Goal: Task Accomplishment & Management: Complete application form

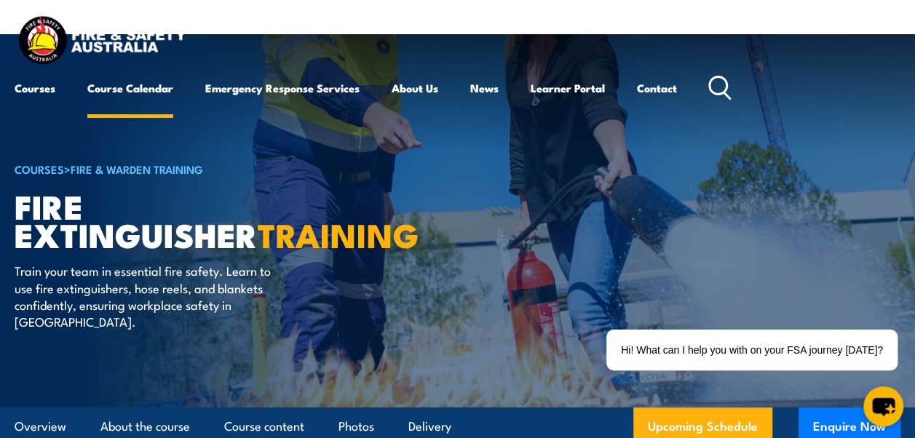
click at [145, 89] on link "Course Calendar" at bounding box center [130, 88] width 86 height 35
click at [132, 170] on link "Fire & Warden Training" at bounding box center [137, 169] width 133 height 16
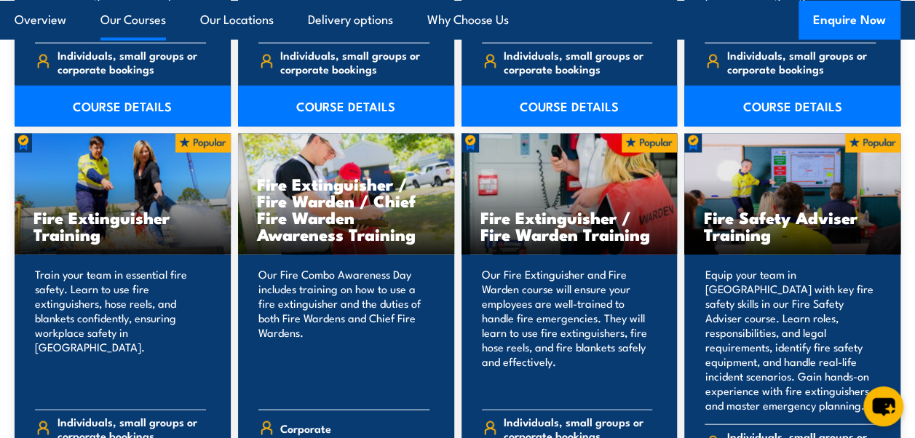
scroll to position [1529, 0]
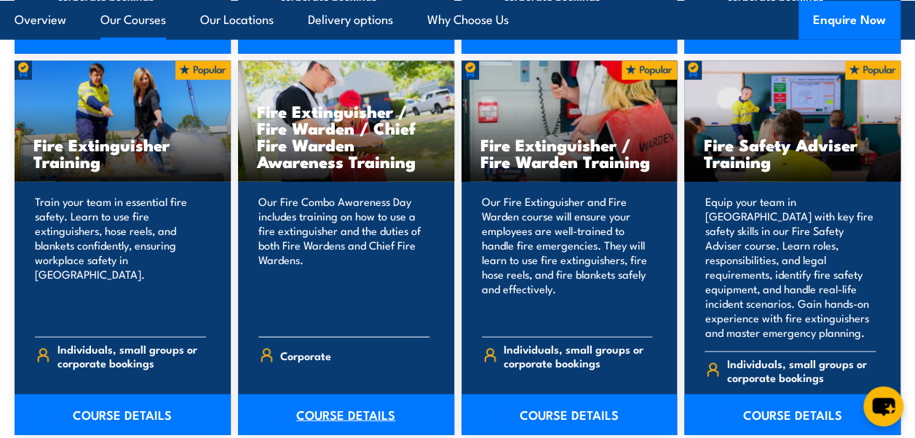
click at [343, 395] on link "COURSE DETAILS" at bounding box center [346, 415] width 216 height 41
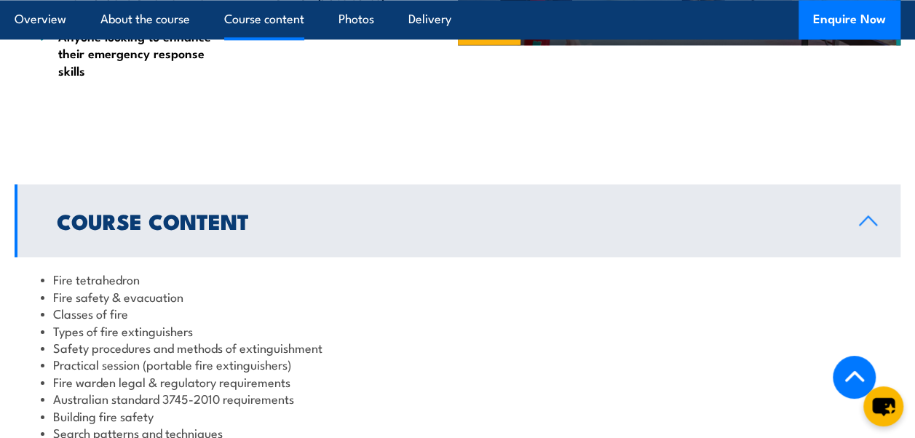
scroll to position [1092, 0]
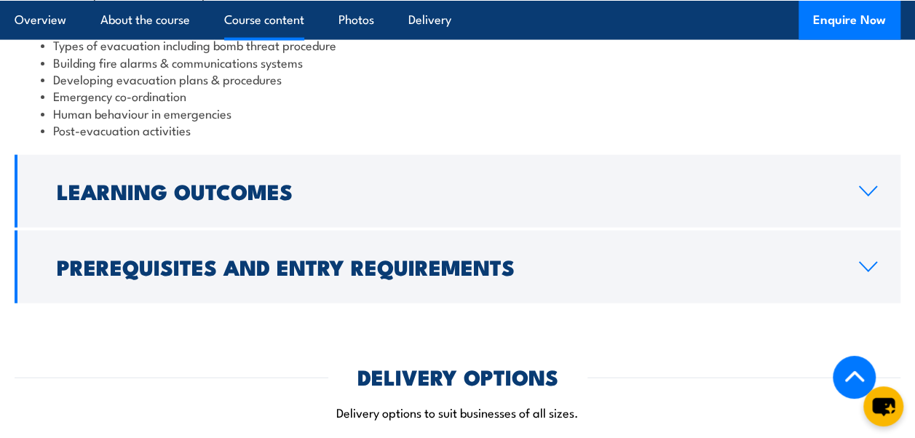
click at [287, 257] on h2 "Prerequisites and Entry Requirements" at bounding box center [446, 266] width 779 height 19
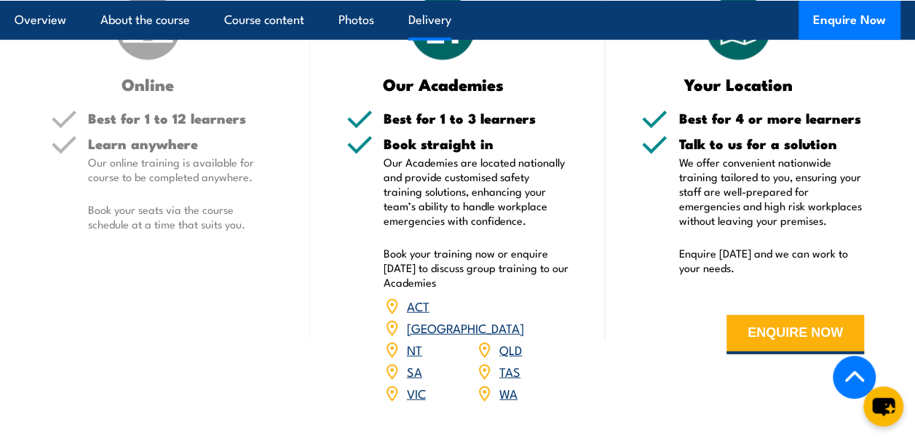
scroll to position [1698, 0]
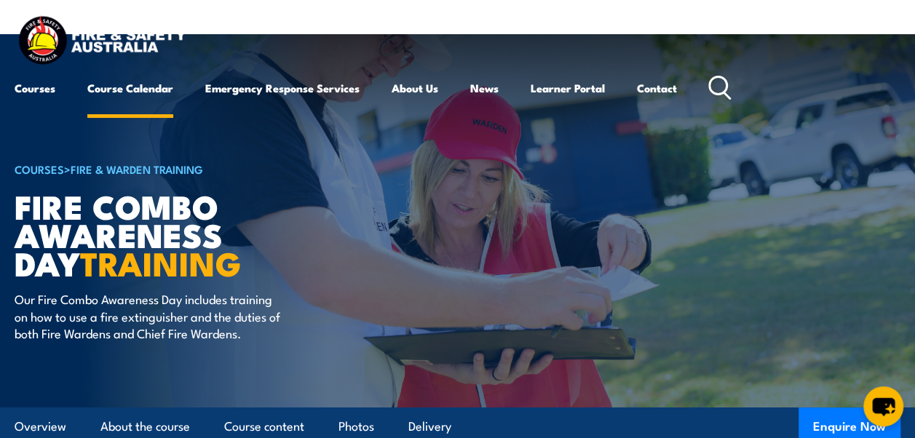
click at [131, 90] on link "Course Calendar" at bounding box center [130, 88] width 86 height 35
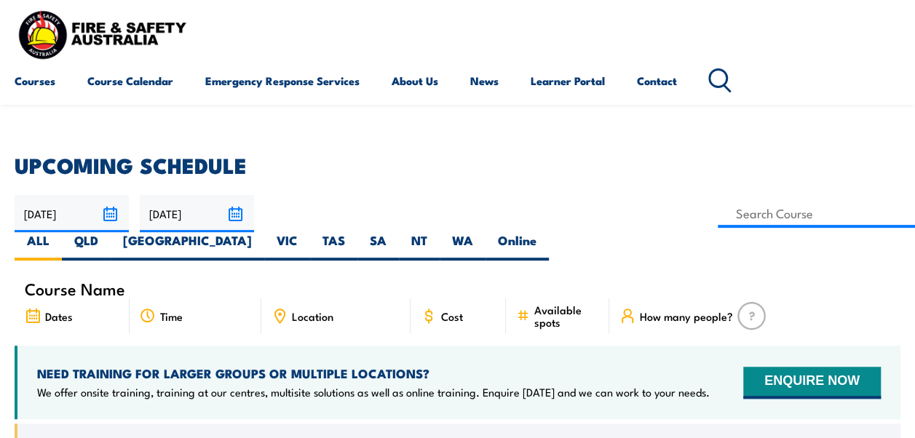
scroll to position [291, 0]
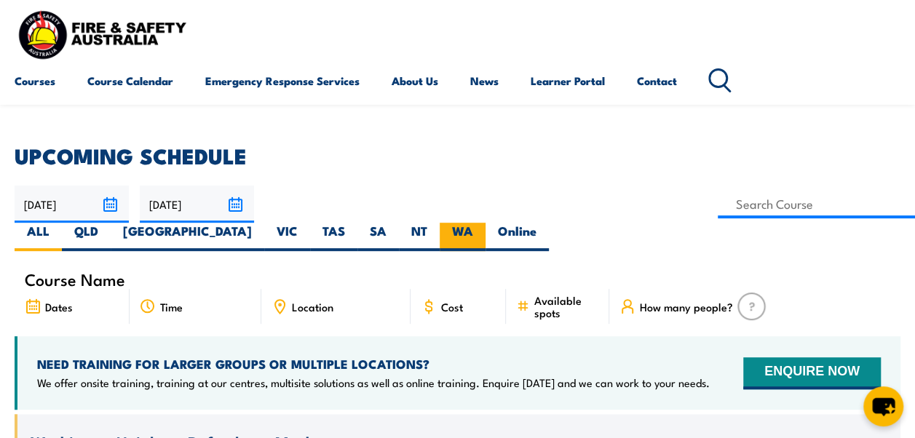
click at [486, 223] on label "WA" at bounding box center [463, 237] width 46 height 28
click at [483, 223] on input "WA" at bounding box center [477, 227] width 9 height 9
radio input "true"
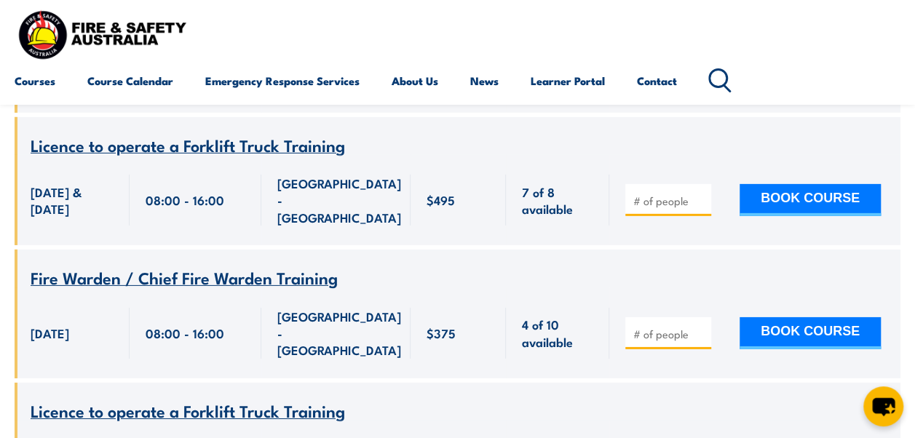
scroll to position [2112, 0]
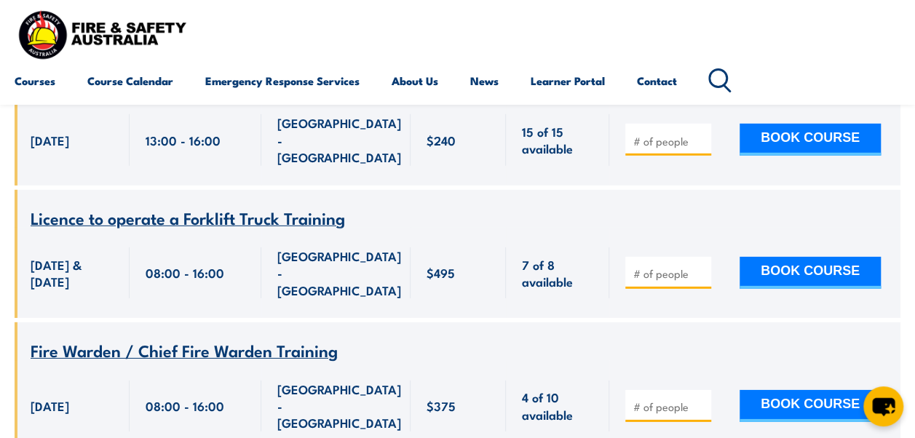
click at [170, 338] on span "Fire Warden / Chief Fire Warden Training" at bounding box center [184, 350] width 307 height 25
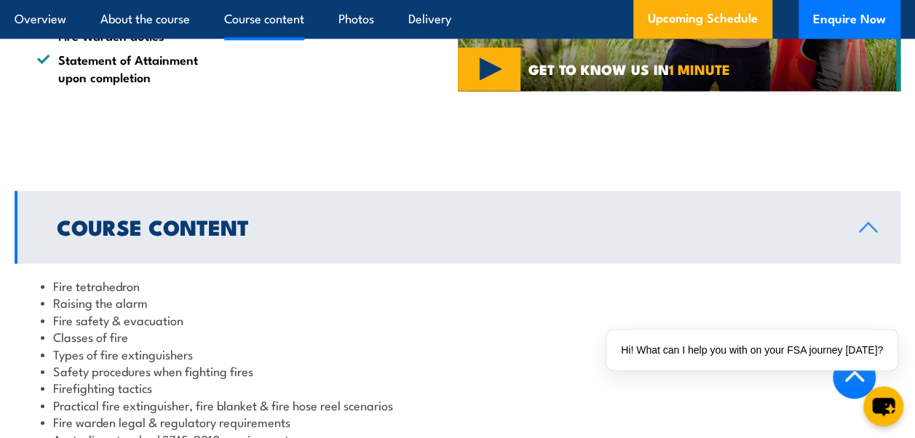
scroll to position [1020, 0]
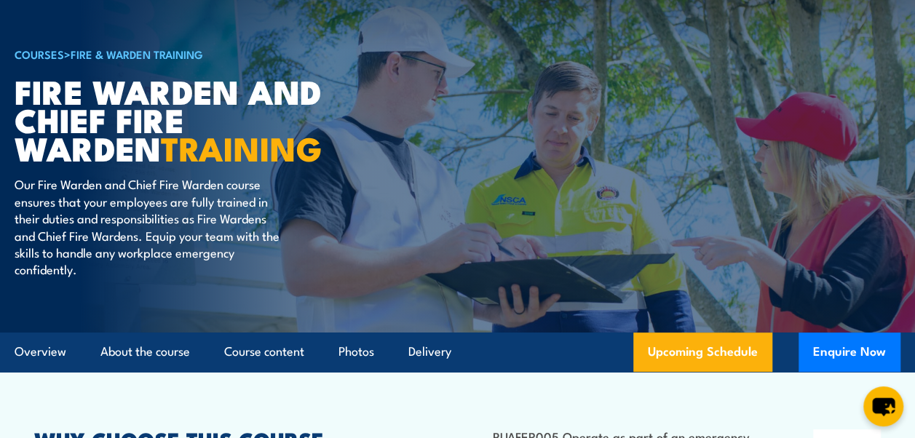
scroll to position [146, 0]
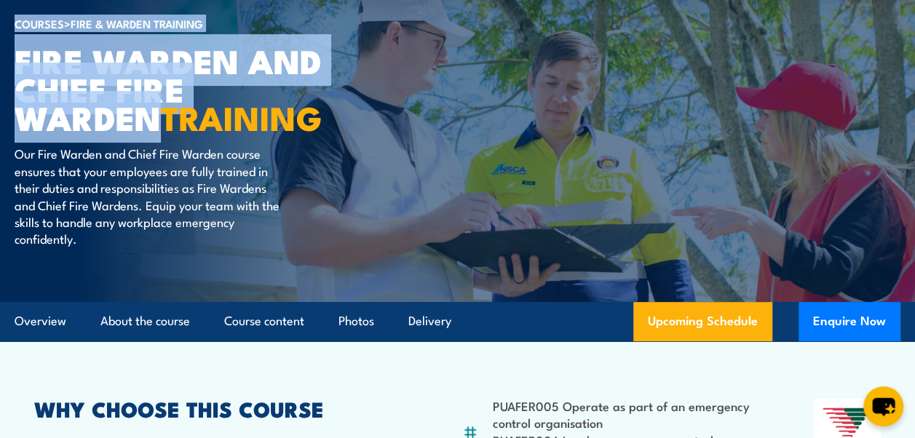
drag, startPoint x: 348, startPoint y: 90, endPoint x: 34, endPoint y: 74, distance: 315.0
click at [19, 72] on h1 "Fire Warden and Chief Fire Warden TRAINING" at bounding box center [195, 88] width 360 height 85
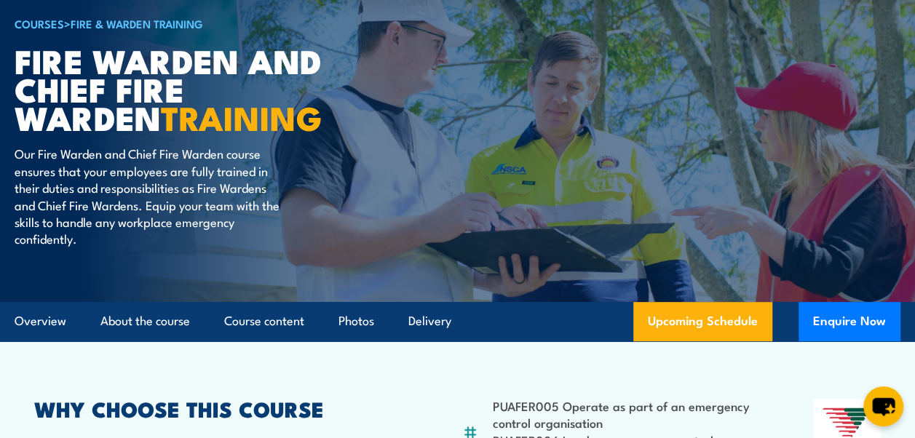
click at [375, 166] on article "COURSES > Fire & Warden Training Fire Warden and Chief Fire Warden TRAINING Our…" at bounding box center [458, 96] width 886 height 414
drag, startPoint x: 836, startPoint y: 320, endPoint x: 696, endPoint y: 156, distance: 215.9
click at [682, 145] on article "COURSES > Fire & Warden Training Fire Warden and Chief Fire Warden TRAINING Our…" at bounding box center [458, 96] width 886 height 414
click at [854, 325] on button "Enquire Now" at bounding box center [850, 321] width 102 height 39
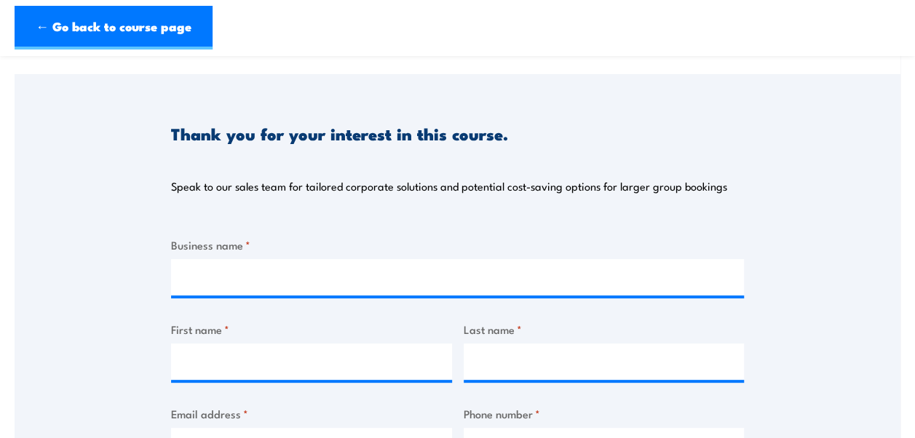
scroll to position [146, 0]
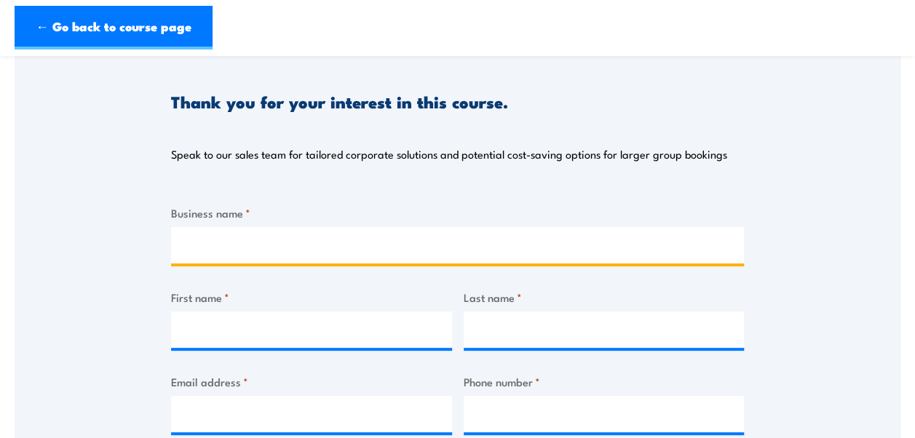
click at [297, 235] on input "Business name *" at bounding box center [457, 245] width 573 height 36
type input "Toll Global"
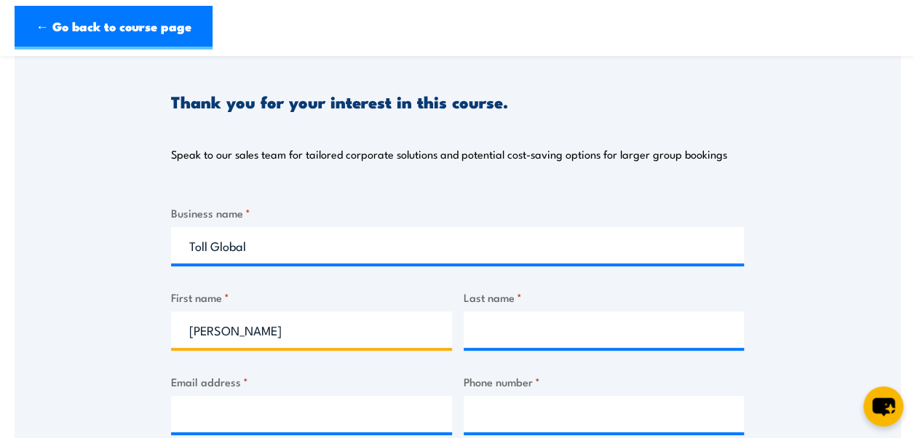
type input "[PERSON_NAME]"
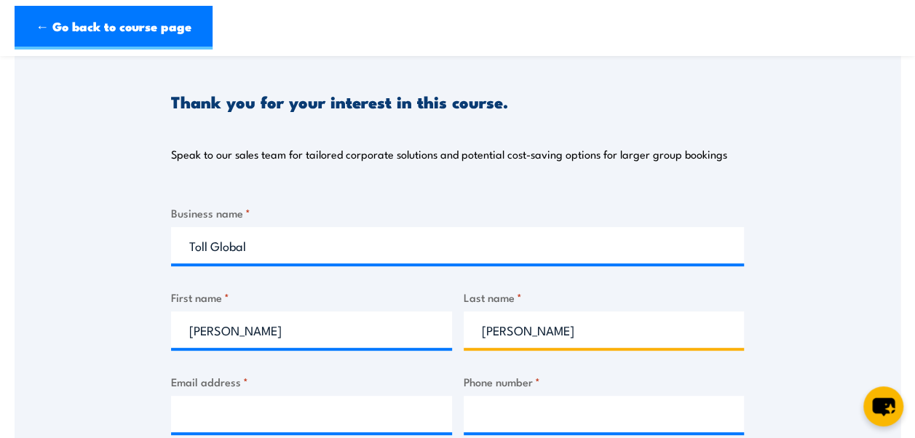
type input "[PERSON_NAME]"
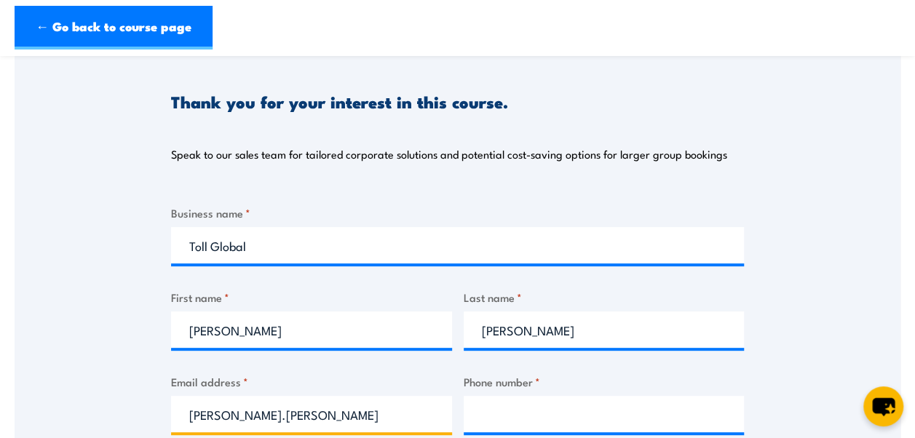
type input "[PERSON_NAME][EMAIL_ADDRESS][PERSON_NAME][DOMAIN_NAME]"
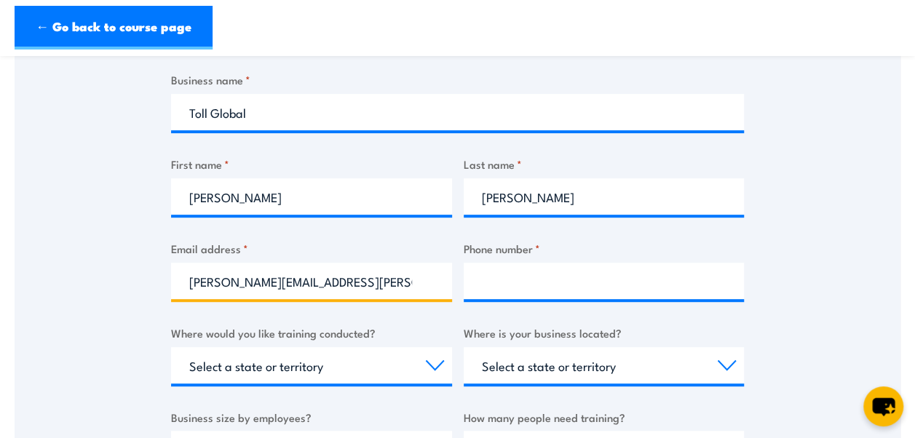
scroll to position [291, 0]
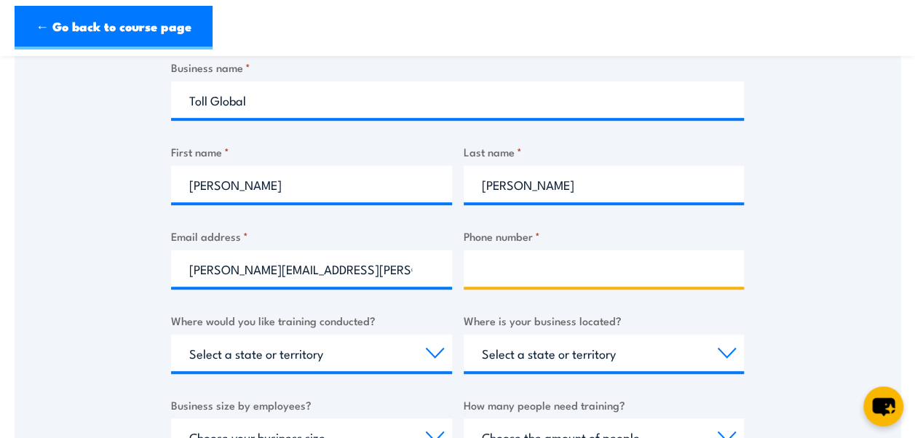
click at [528, 269] on input "Phone number *" at bounding box center [604, 269] width 281 height 36
type input "0461414463"
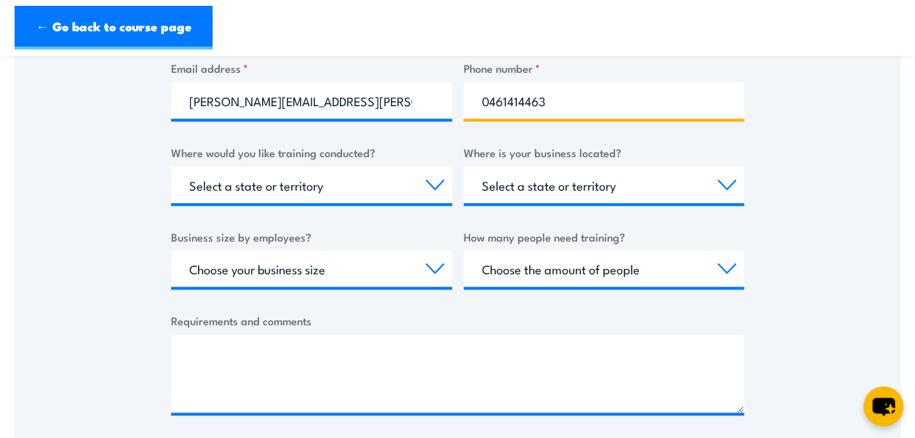
scroll to position [437, 0]
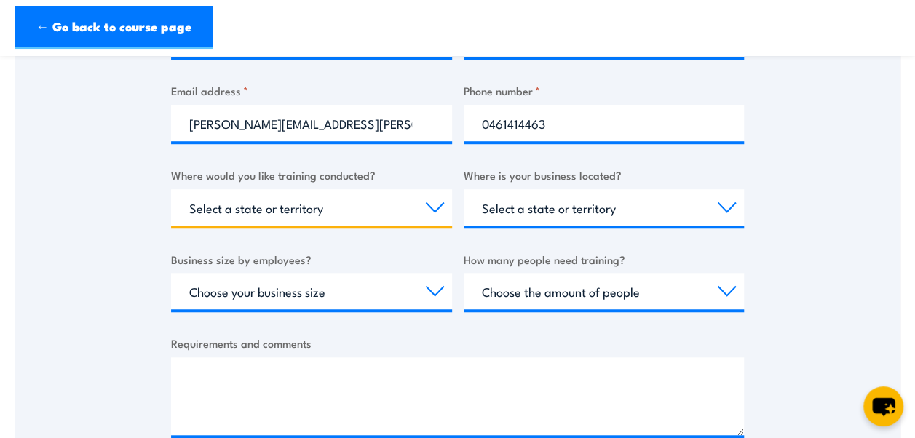
click at [345, 208] on select "Select a state or territory Nationally - multiple locations [GEOGRAPHIC_DATA] […" at bounding box center [311, 207] width 281 height 36
select select "WA"
click at [171, 189] on select "Select a state or territory Nationally - multiple locations QLD NSW VIC SA ACT …" at bounding box center [311, 207] width 281 height 36
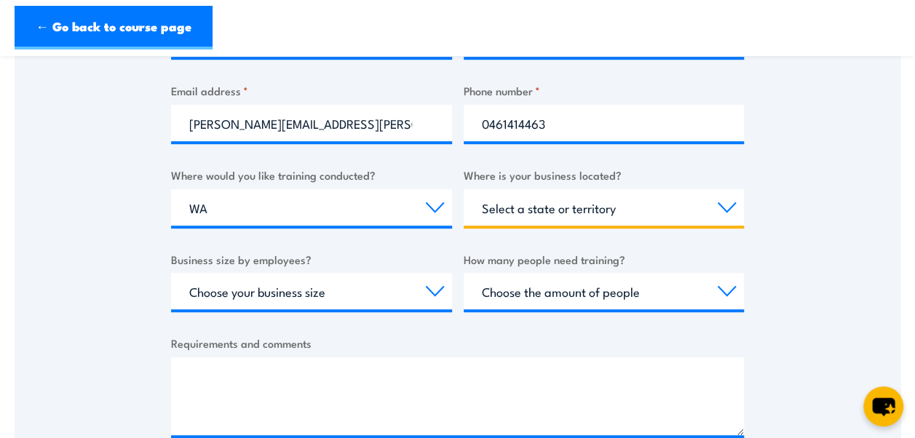
click at [607, 207] on select "Select a state or territory QLD NSW VIC SA ACT WA TAS NT" at bounding box center [604, 207] width 281 height 36
select select "WA"
click at [464, 189] on select "Select a state or territory QLD NSW VIC SA ACT WA TAS NT" at bounding box center [604, 207] width 281 height 36
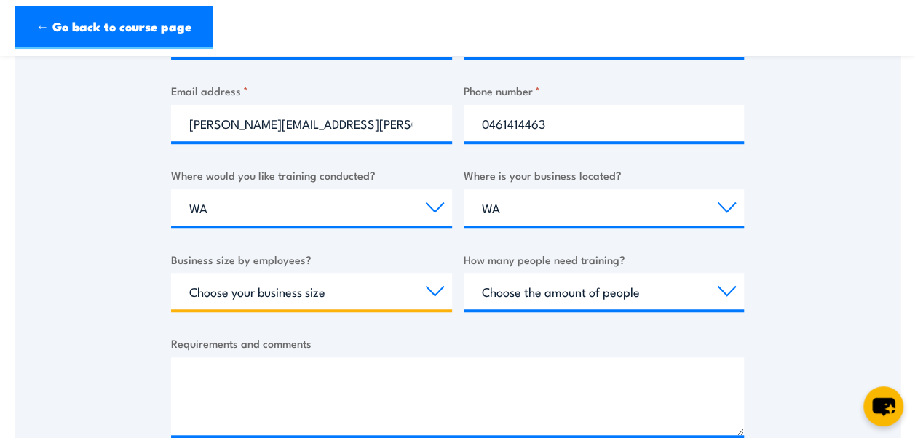
click at [311, 291] on select "Choose your business size 1 to 19 20 to 199 200+" at bounding box center [311, 291] width 281 height 36
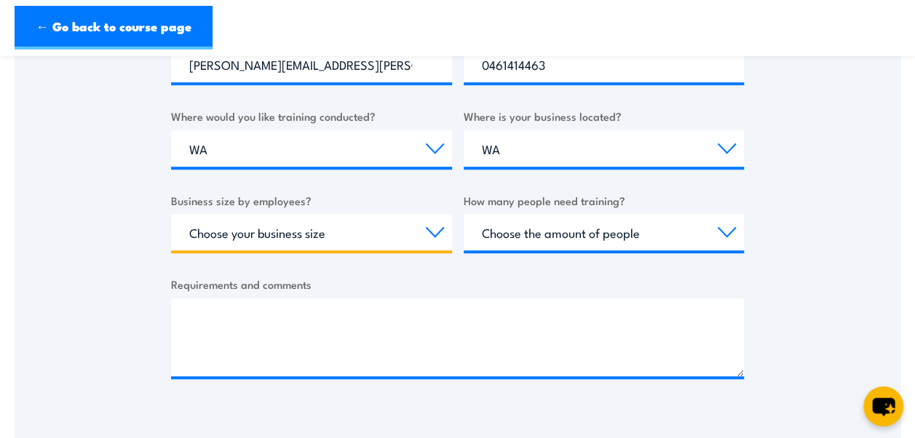
scroll to position [510, 0]
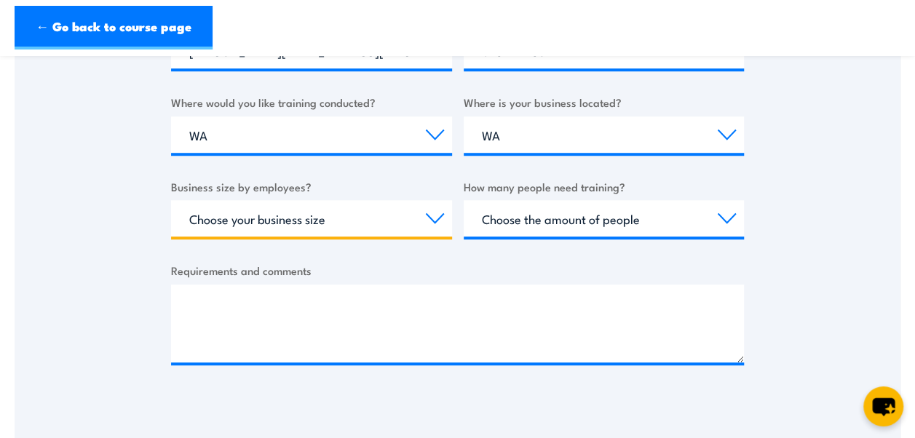
click at [285, 221] on select "Choose your business size 1 to 19 20 to 199 200+" at bounding box center [311, 218] width 281 height 36
select select "20 to 199"
click at [171, 200] on select "Choose your business size 1 to 19 20 to 199 200+" at bounding box center [311, 218] width 281 height 36
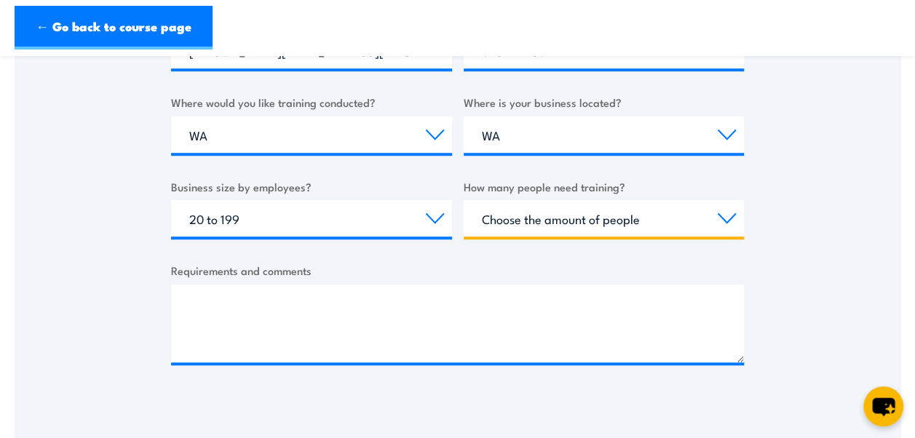
click at [584, 216] on select "Choose the amount of people 1 to 4 5 to 19 20+" at bounding box center [604, 218] width 281 height 36
select select "5 to 19"
click at [464, 200] on select "Choose the amount of people 1 to 4 5 to 19 20+" at bounding box center [604, 218] width 281 height 36
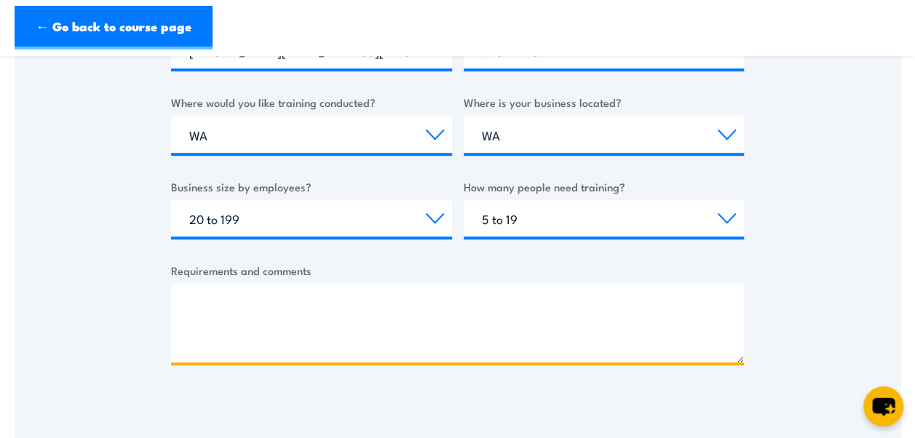
click at [340, 314] on textarea "Requirements and comments" at bounding box center [457, 324] width 573 height 78
type textarea "R"
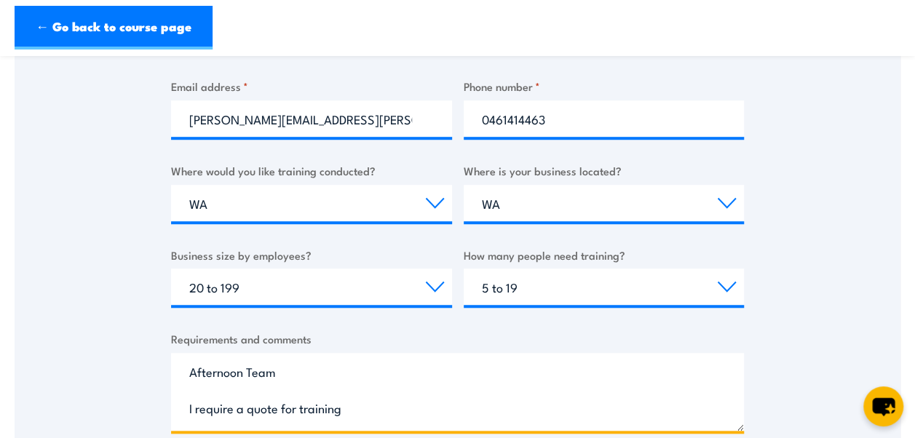
scroll to position [655, 0]
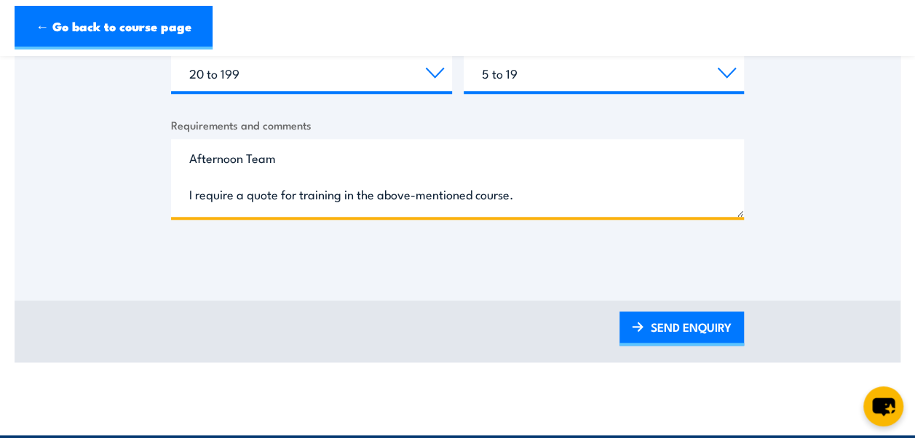
click at [551, 195] on textarea "Afternoon Team I require a quote for training in the above-mentioned course." at bounding box center [457, 178] width 573 height 78
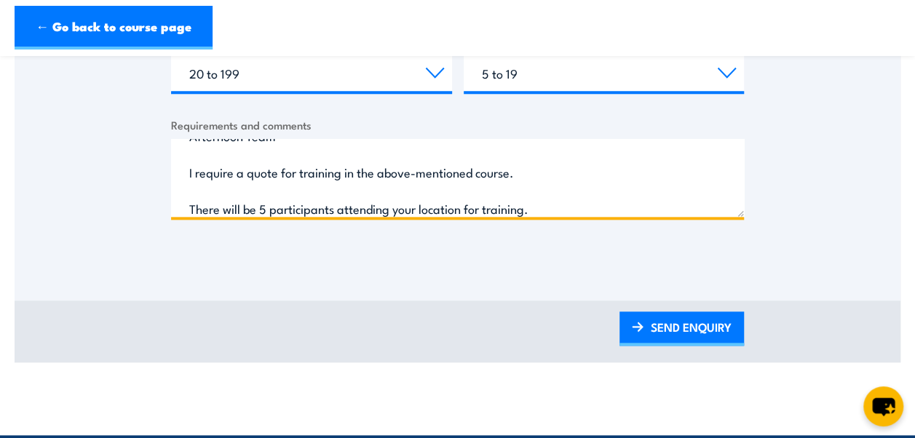
click at [535, 174] on textarea "Afternoon Team I require a quote for training in the above-mentioned course. Th…" at bounding box center [457, 178] width 573 height 78
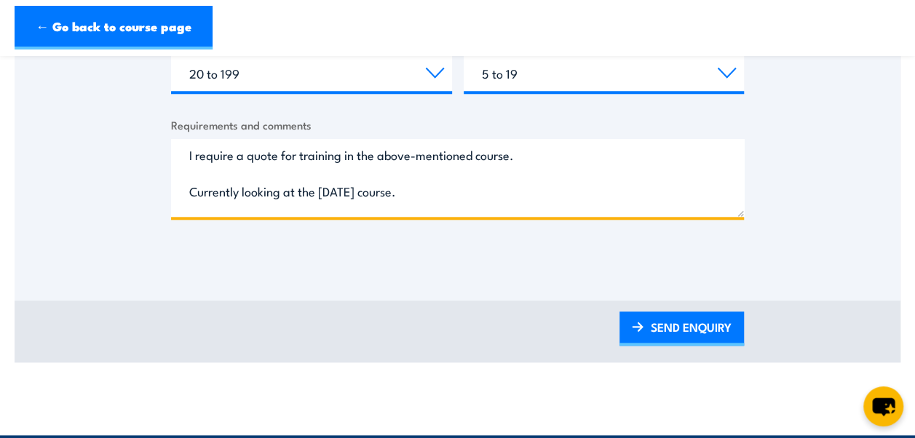
scroll to position [67, 0]
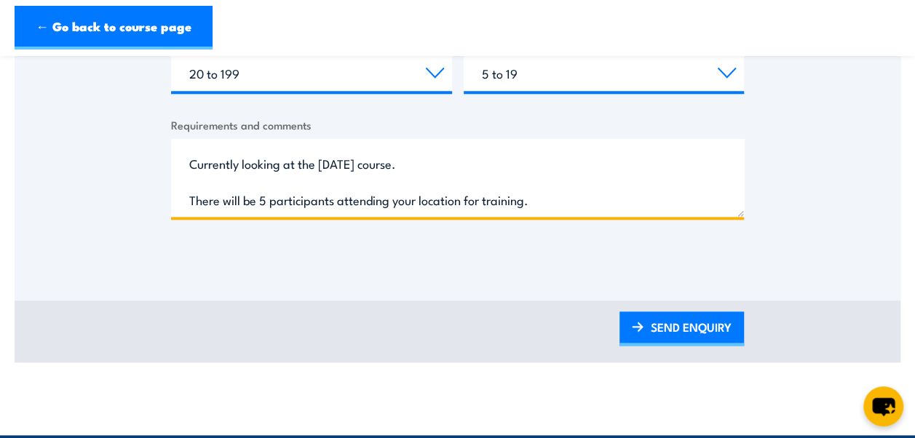
click at [550, 203] on textarea "Afternoon Team I require a quote for training in the above-mentioned course. Cu…" at bounding box center [457, 178] width 573 height 78
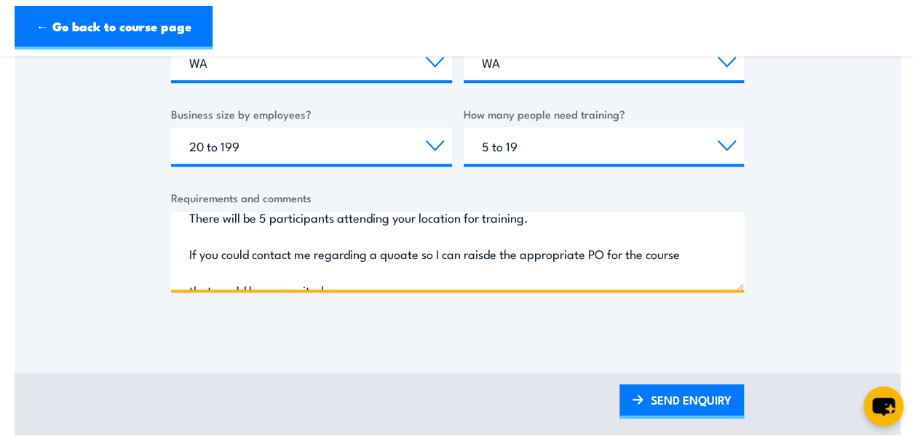
scroll to position [146, 0]
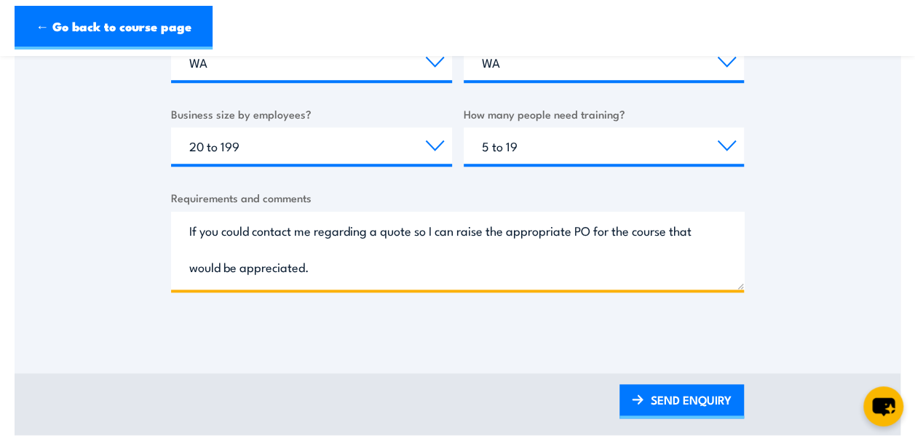
click at [296, 233] on textarea "Afternoon Team I require a quote for training in the above-mentioned course. Cu…" at bounding box center [457, 251] width 573 height 78
click at [438, 232] on textarea "Afternoon Team I require a quote for training in the above-mentioned course. Cu…" at bounding box center [457, 251] width 573 height 78
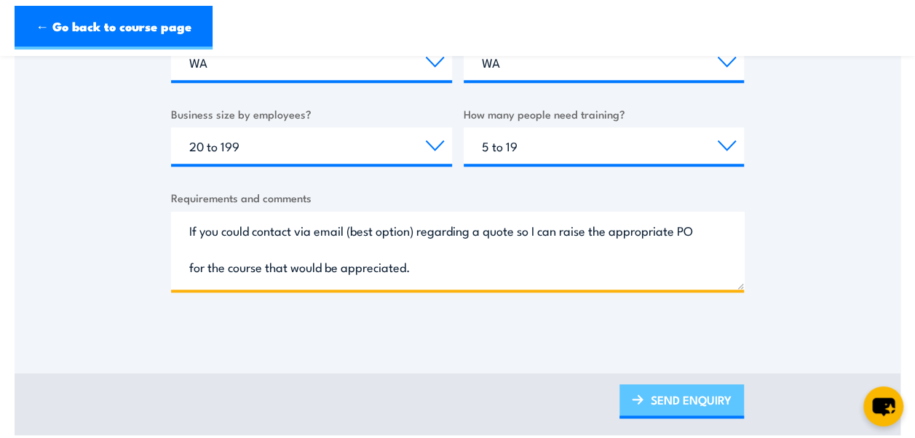
type textarea "Afternoon Team I require a quote for training in the above-mentioned course. Cu…"
click at [685, 400] on link "SEND ENQUIRY" at bounding box center [682, 402] width 125 height 34
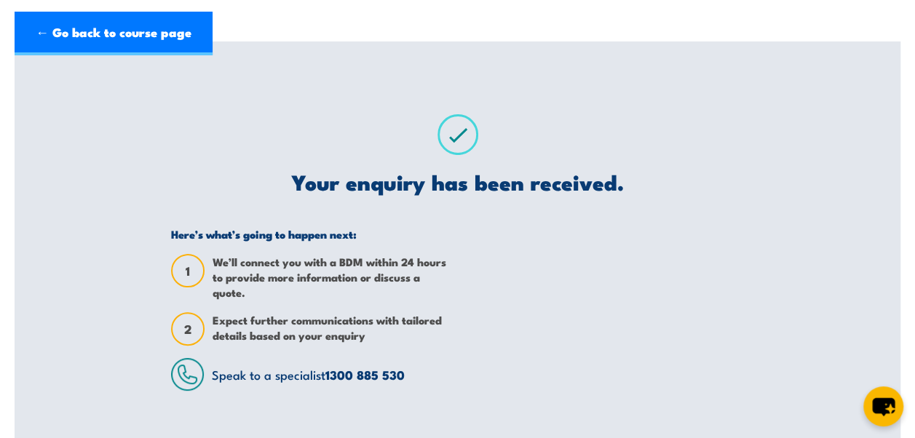
scroll to position [0, 0]
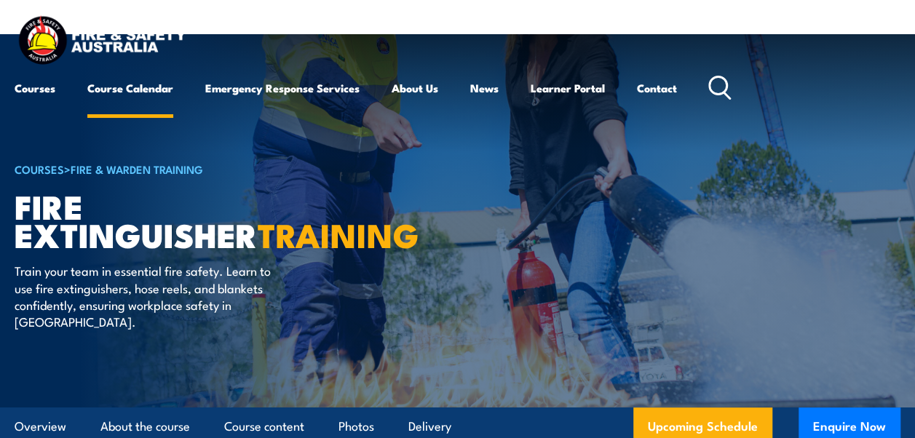
click at [117, 84] on link "Course Calendar" at bounding box center [130, 88] width 86 height 35
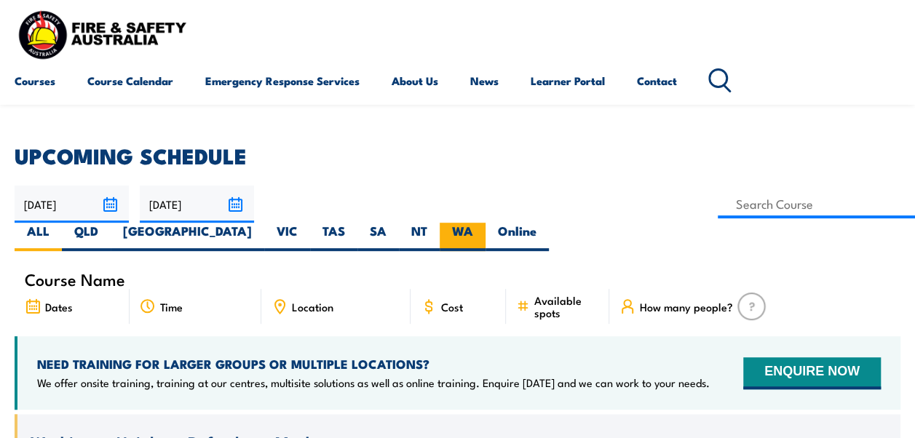
click at [486, 223] on label "WA" at bounding box center [463, 237] width 46 height 28
click at [483, 223] on input "WA" at bounding box center [477, 227] width 9 height 9
radio input "true"
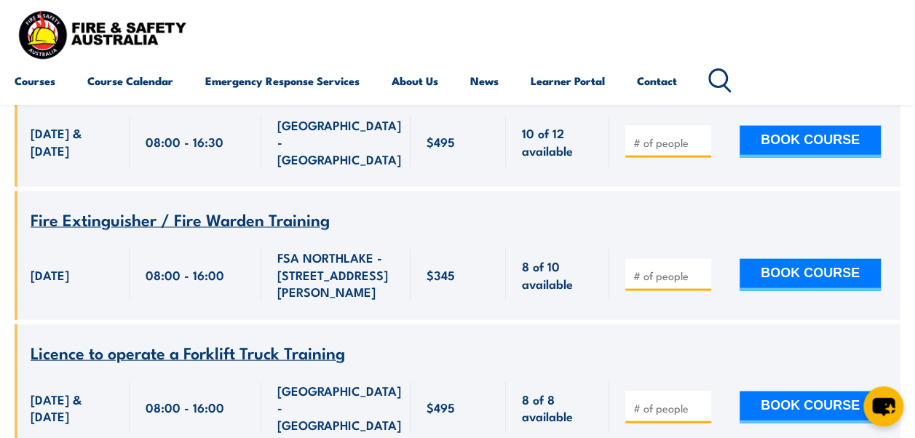
scroll to position [6866, 0]
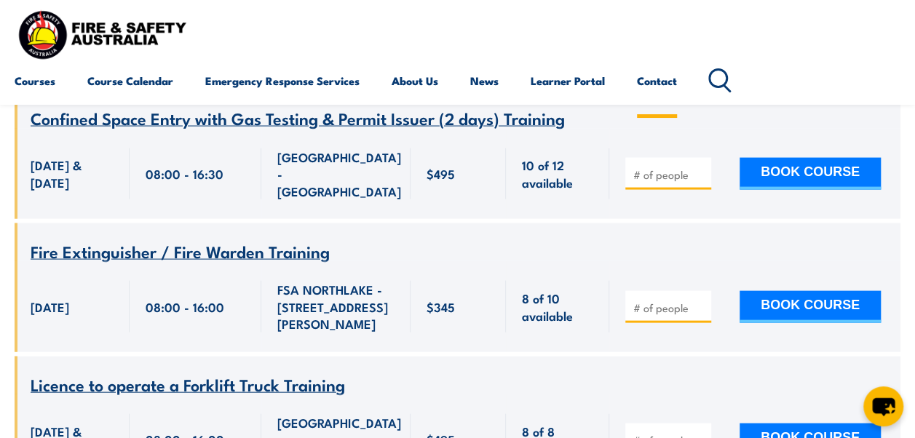
click at [654, 85] on link "Contact" at bounding box center [657, 80] width 40 height 35
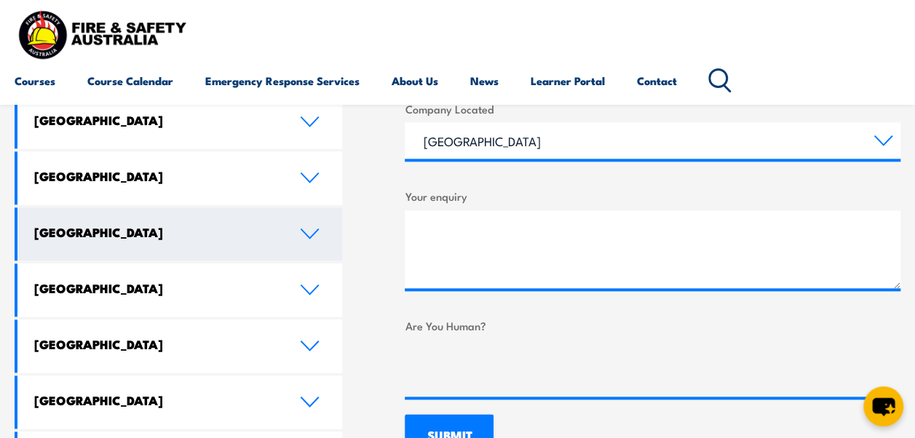
scroll to position [801, 0]
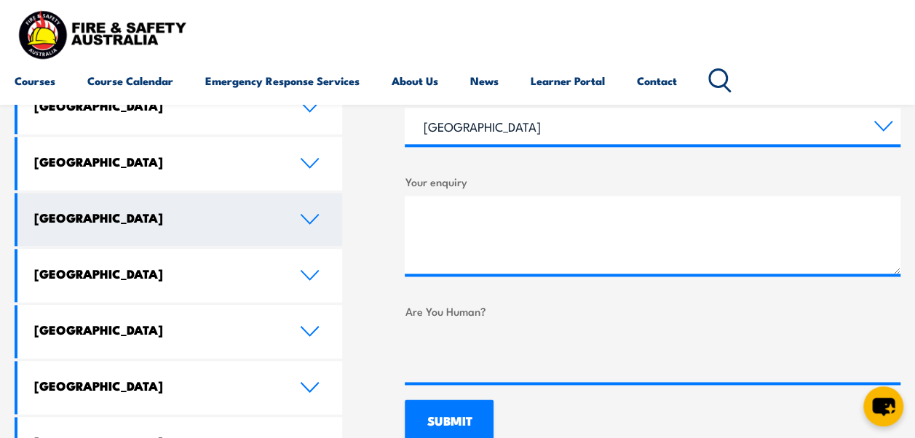
click at [114, 210] on h4 "[GEOGRAPHIC_DATA]" at bounding box center [155, 218] width 243 height 16
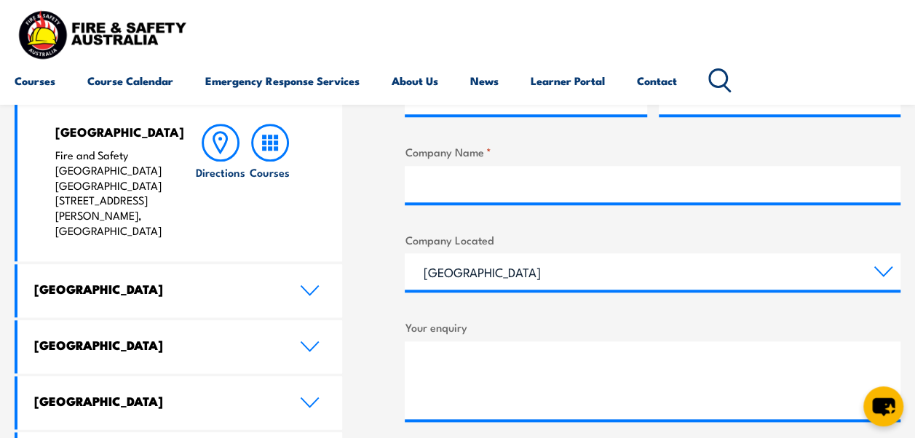
scroll to position [583, 0]
